Goal: Check status: Check status

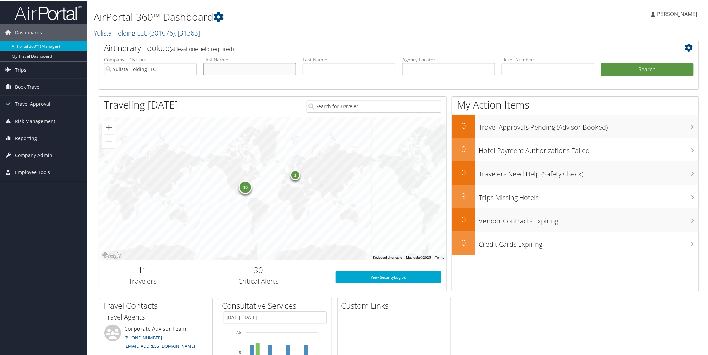
click at [235, 71] on input "text" at bounding box center [249, 68] width 93 height 12
click at [314, 69] on input "text" at bounding box center [349, 68] width 93 height 12
click at [282, 70] on input "text" at bounding box center [249, 68] width 93 height 12
click at [313, 68] on input "text" at bounding box center [349, 68] width 93 height 12
type input "[PERSON_NAME]"
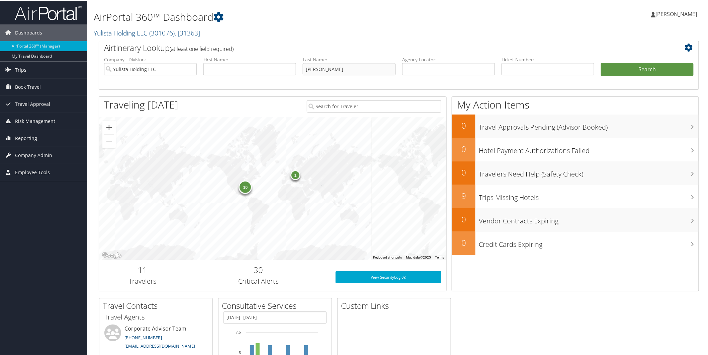
click at [601, 62] on button "Search" at bounding box center [647, 68] width 93 height 13
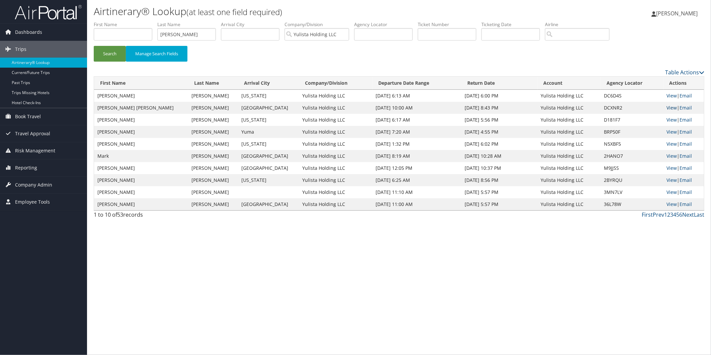
click at [667, 108] on link "View" at bounding box center [672, 107] width 10 height 6
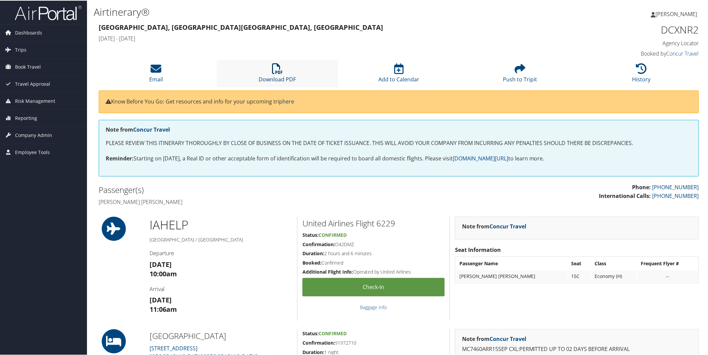
click at [273, 70] on icon at bounding box center [277, 68] width 11 height 11
